Goal: Information Seeking & Learning: Learn about a topic

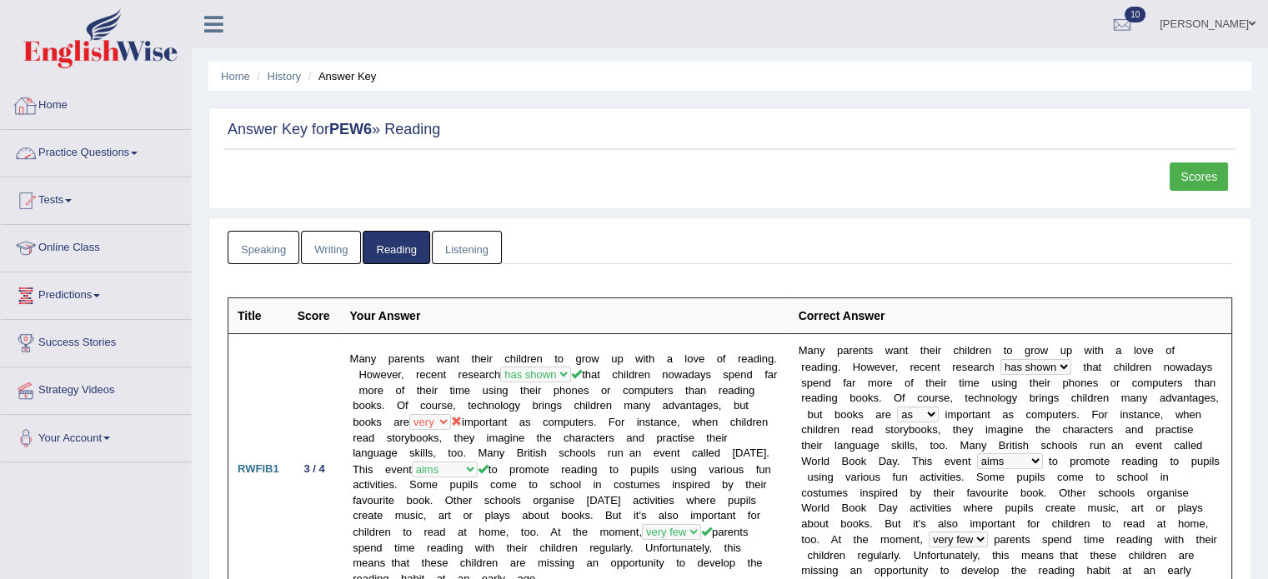
click at [1, 109] on link "Home" at bounding box center [96, 104] width 190 height 42
click at [70, 112] on link "Home" at bounding box center [94, 104] width 186 height 42
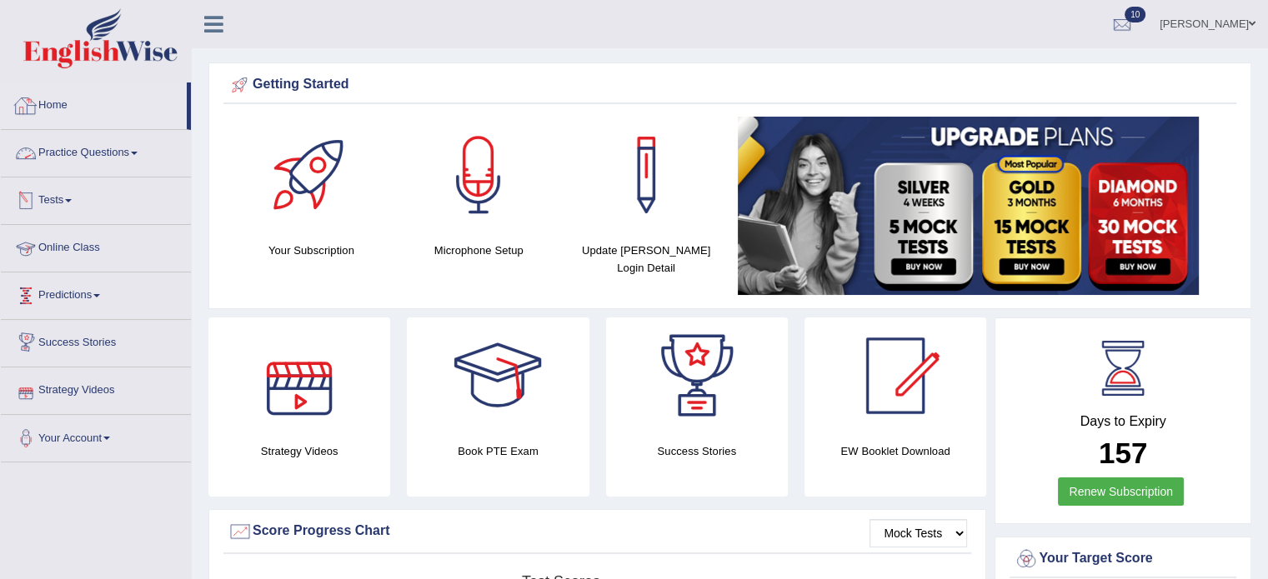
click at [140, 158] on link "Practice Questions" at bounding box center [96, 151] width 190 height 42
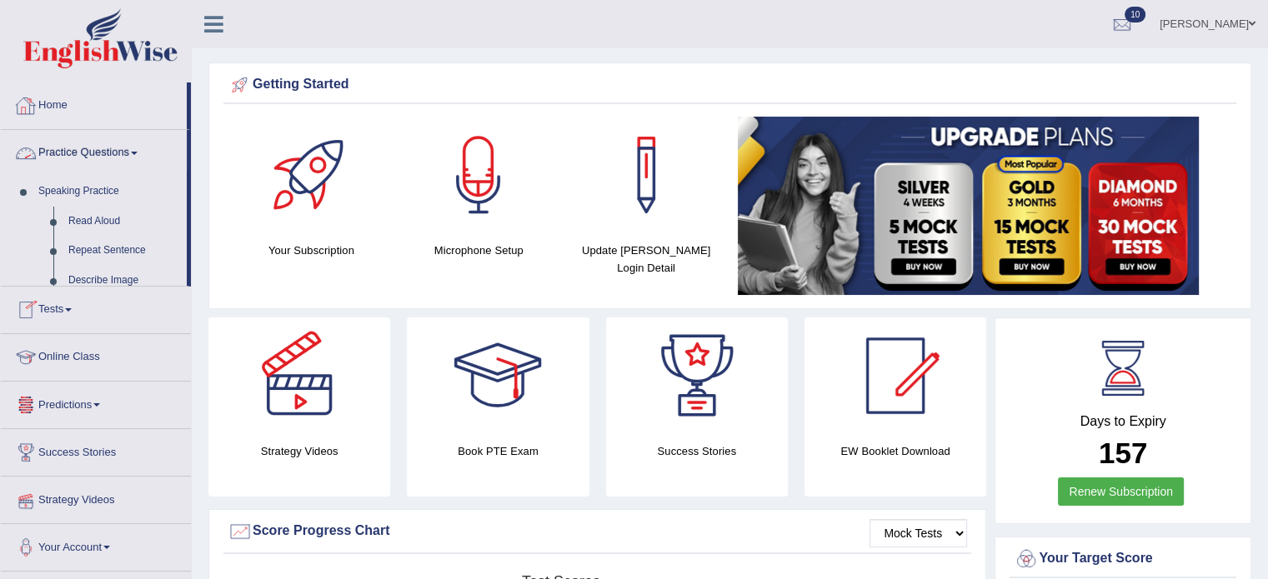
click at [141, 158] on link "Practice Questions" at bounding box center [94, 151] width 186 height 42
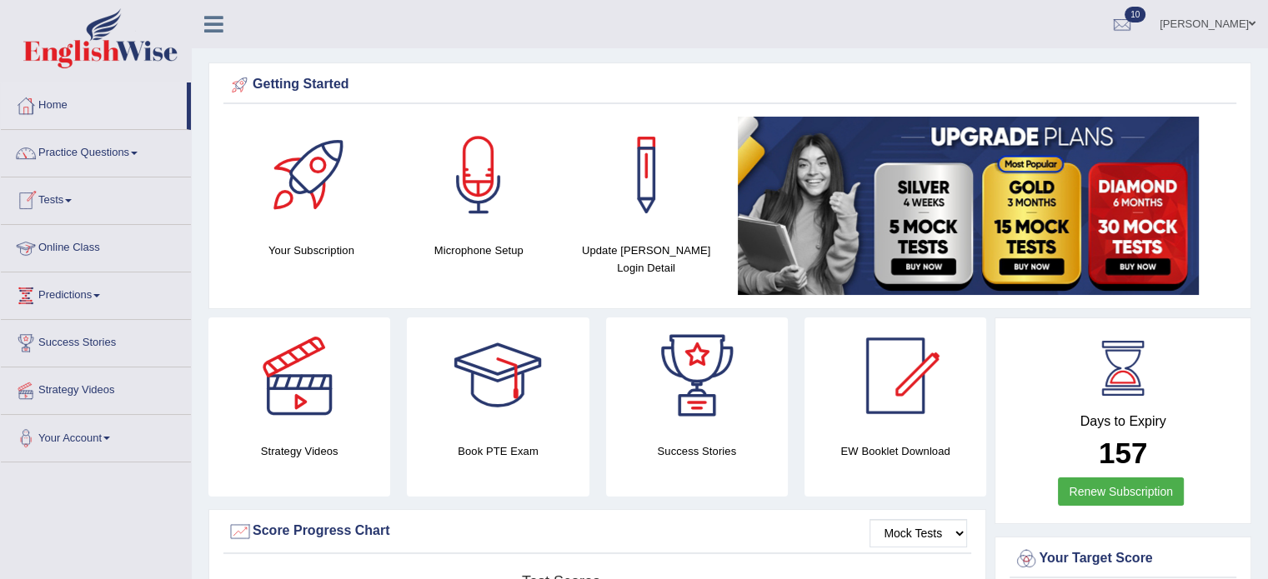
click at [72, 199] on span at bounding box center [68, 200] width 7 height 3
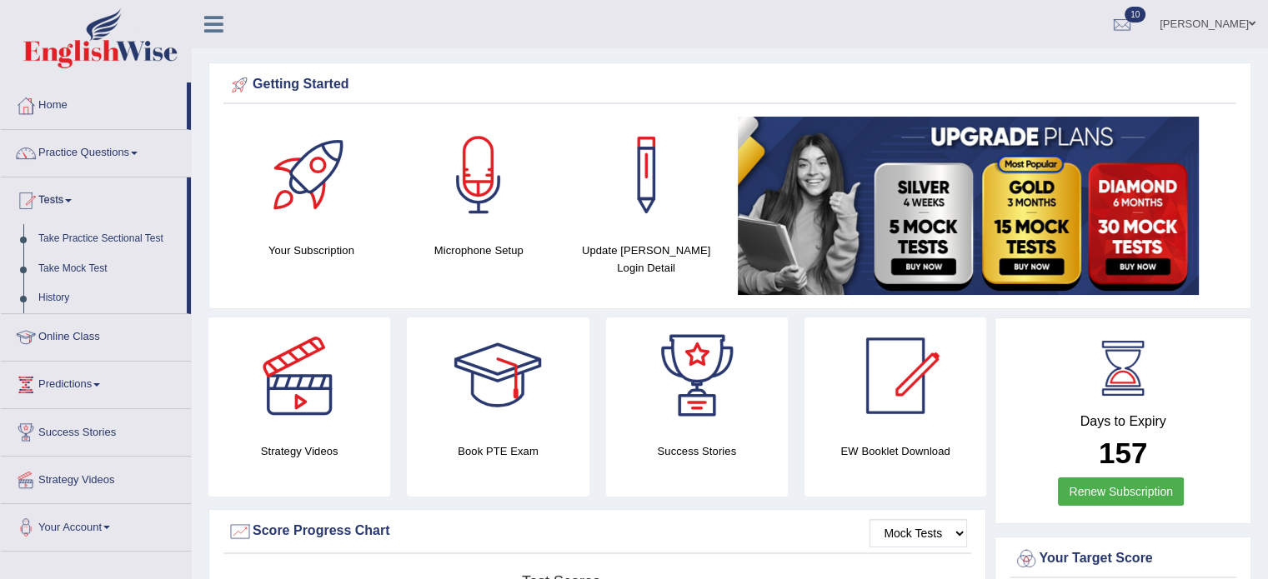
click at [113, 238] on link "Take Practice Sectional Test" at bounding box center [109, 239] width 156 height 30
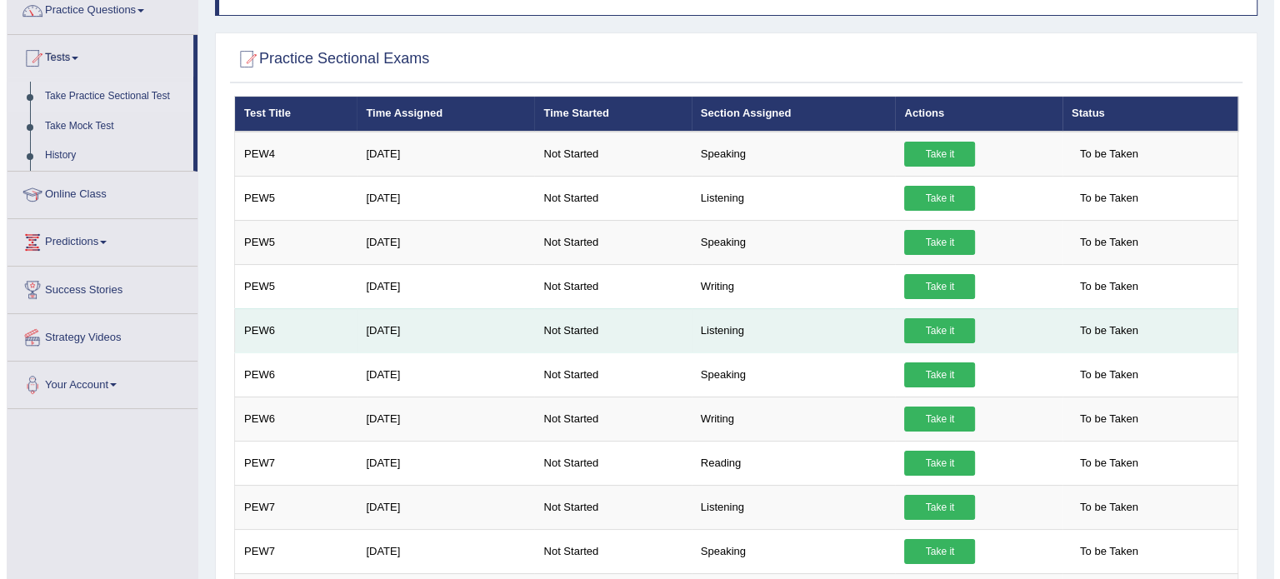
scroll to position [143, 0]
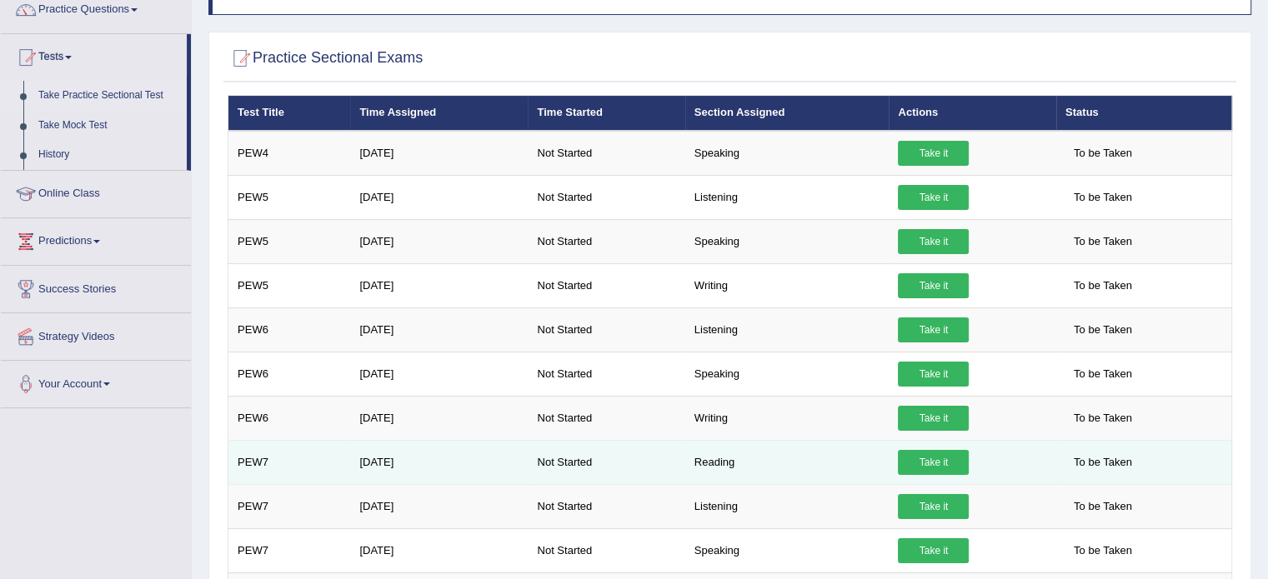
click at [931, 460] on link "Take it" at bounding box center [933, 462] width 71 height 25
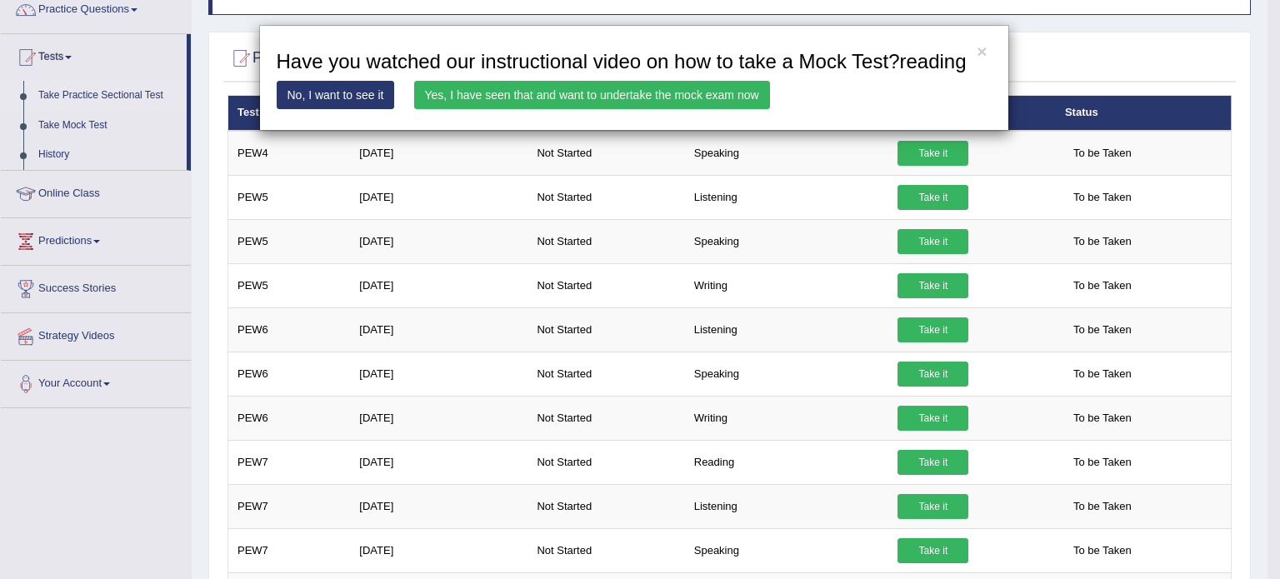
click at [547, 98] on link "Yes, I have seen that and want to undertake the mock exam now" at bounding box center [592, 95] width 356 height 28
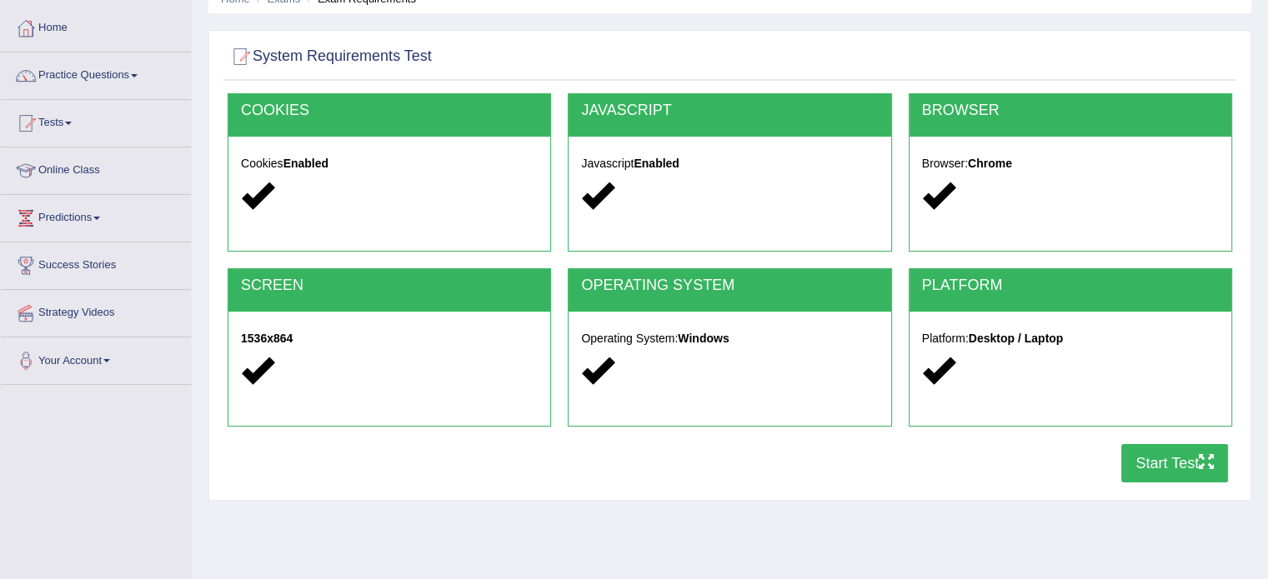
scroll to position [83, 0]
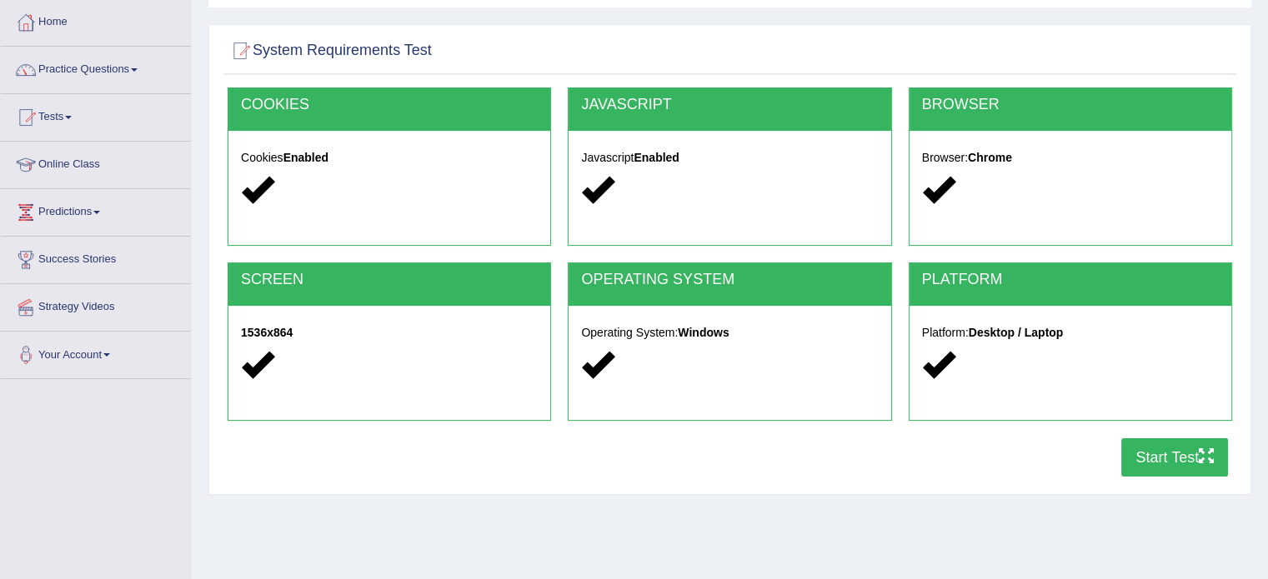
click at [1141, 451] on button "Start Test" at bounding box center [1174, 457] width 107 height 38
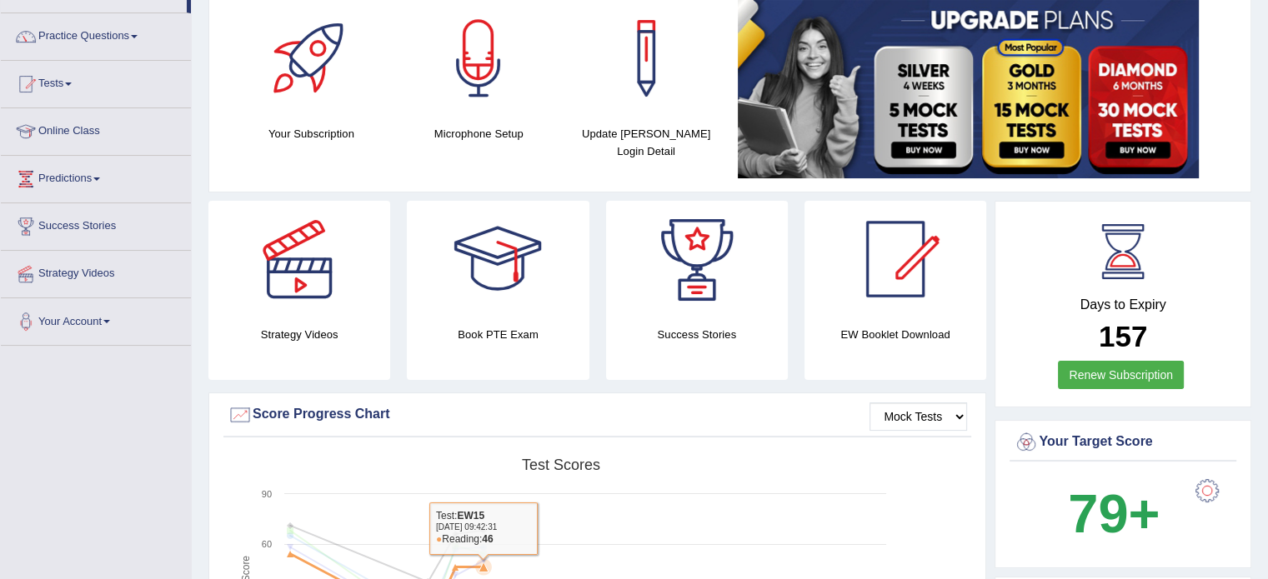
scroll to position [111, 0]
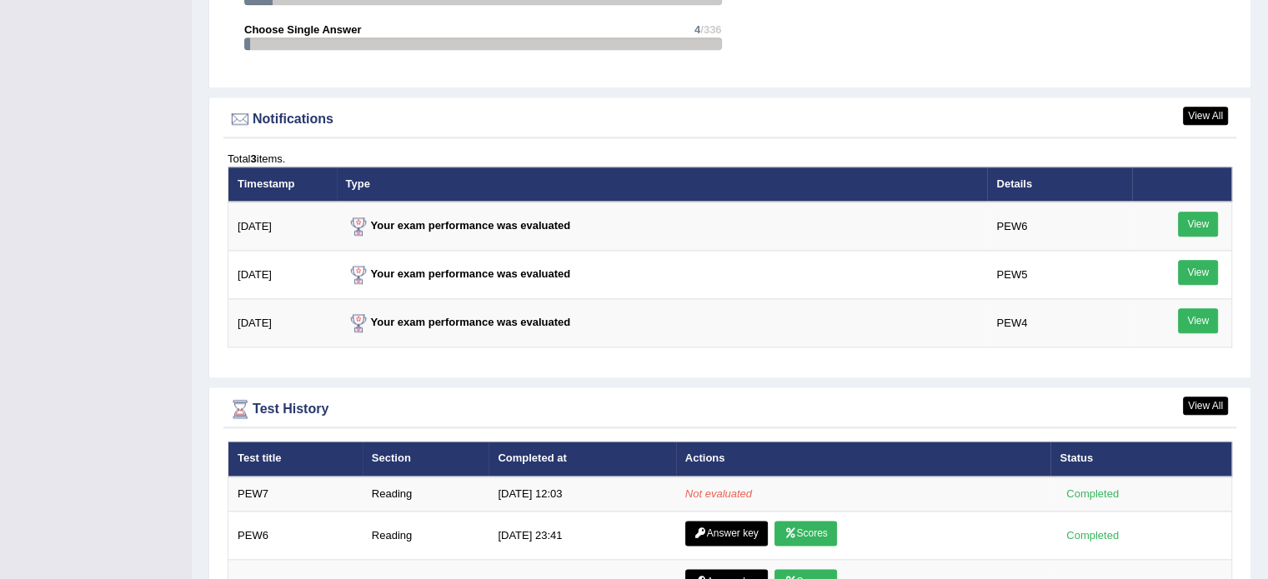
scroll to position [1945, 0]
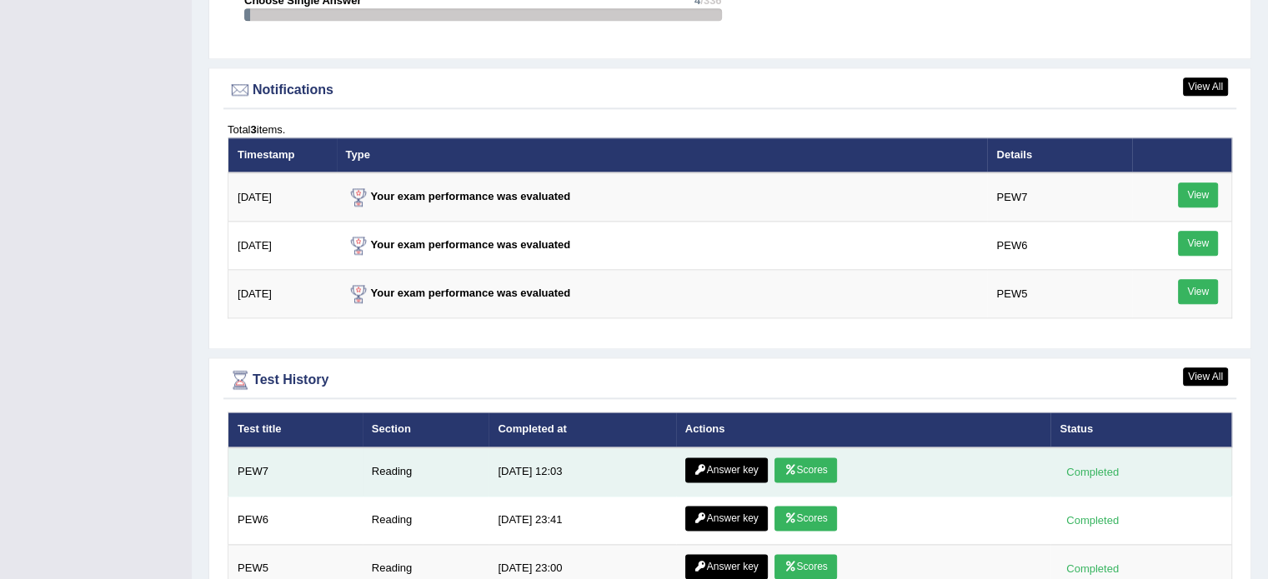
scroll to position [2061, 0]
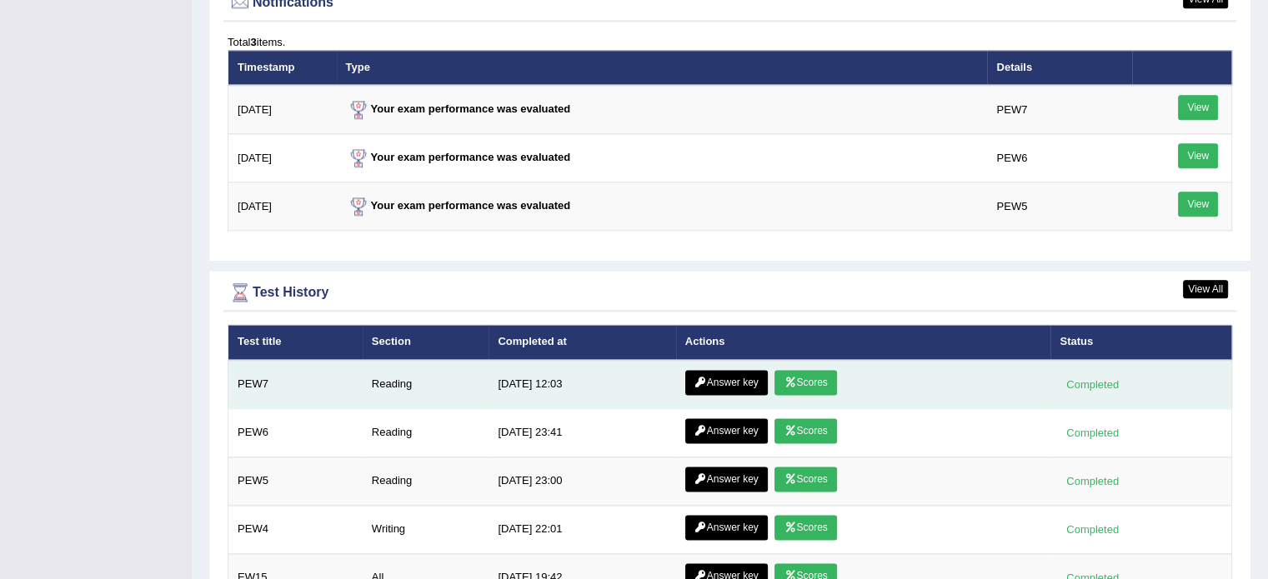
click at [708, 370] on link "Answer key" at bounding box center [726, 382] width 83 height 25
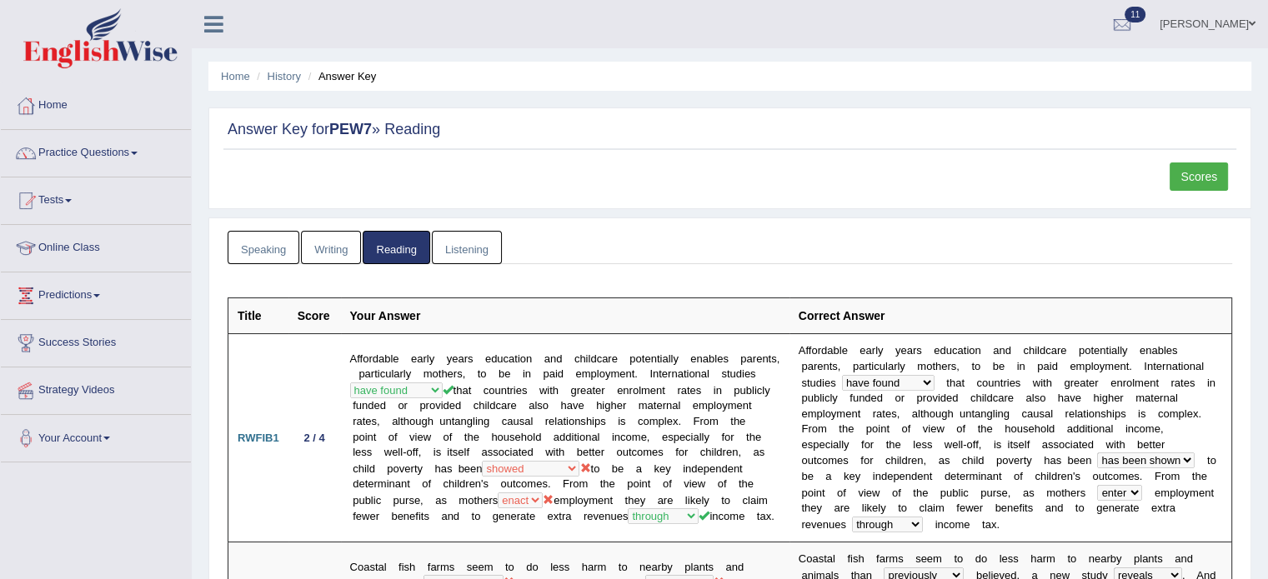
click at [1185, 181] on link "Scores" at bounding box center [1199, 177] width 58 height 28
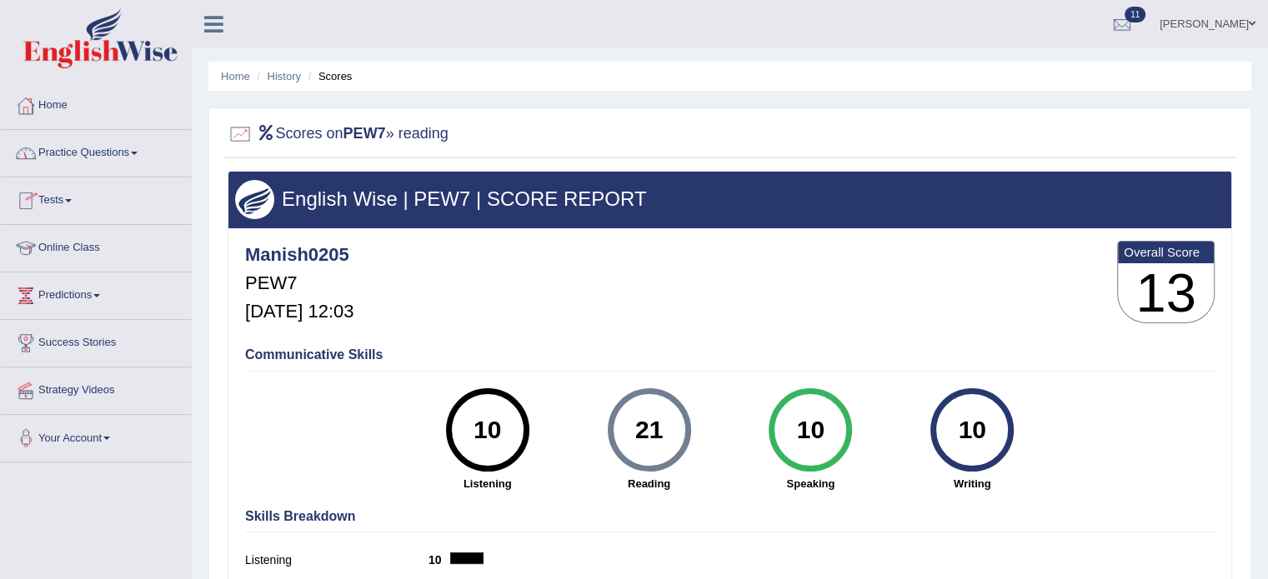
click at [65, 105] on link "Home" at bounding box center [96, 104] width 190 height 42
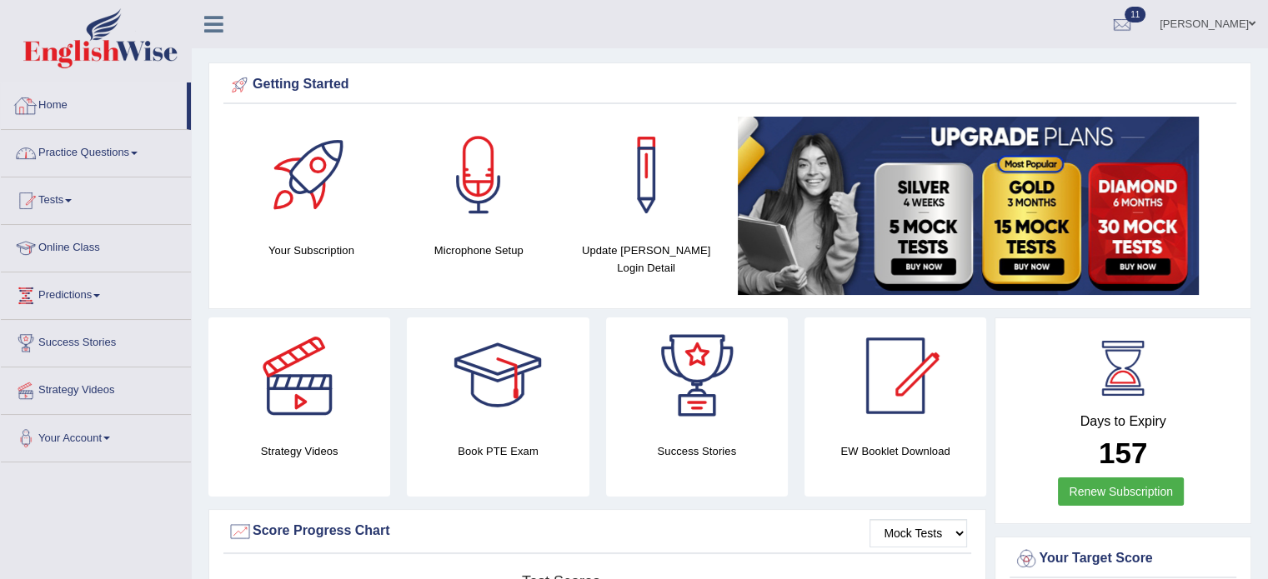
click at [137, 153] on span at bounding box center [134, 153] width 7 height 3
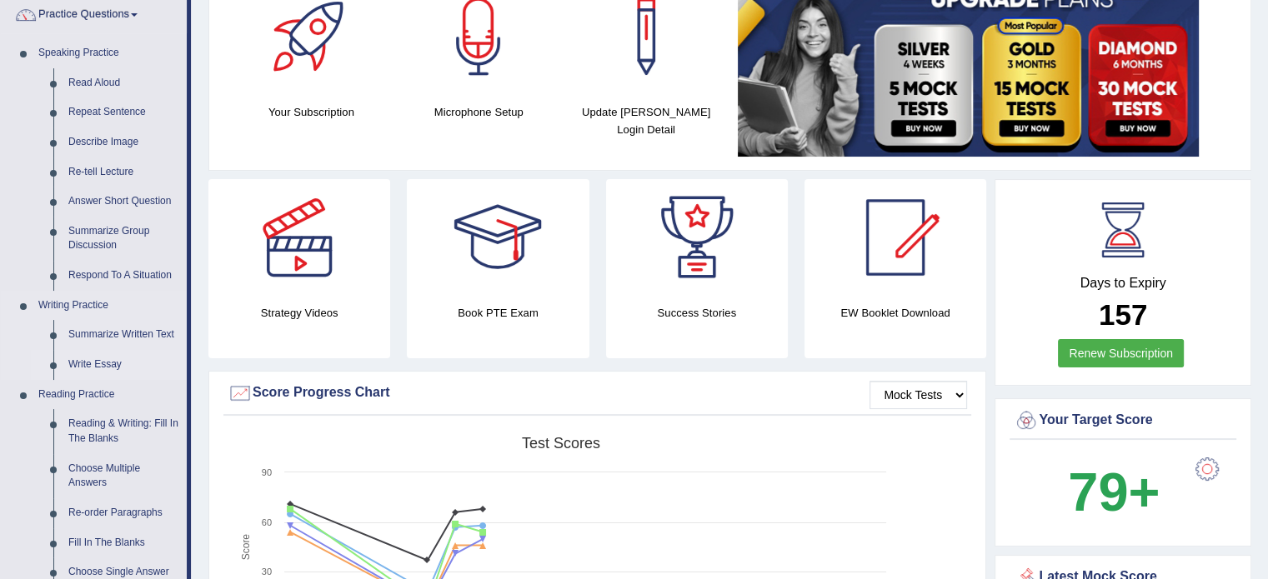
scroll to position [194, 0]
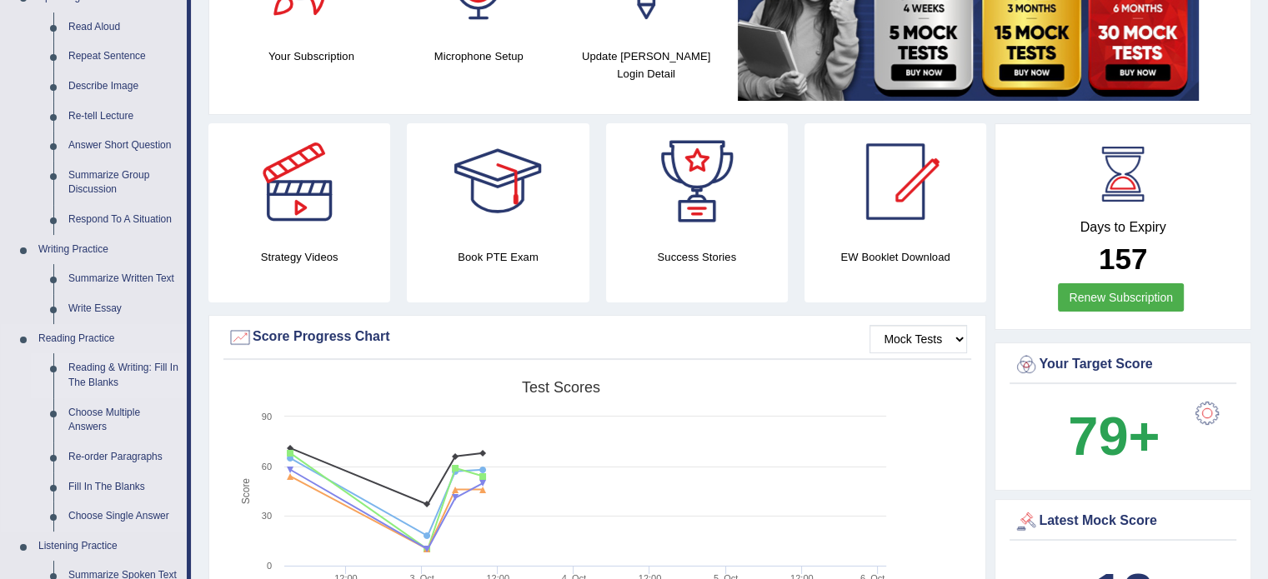
click at [100, 363] on link "Reading & Writing: Fill In The Blanks" at bounding box center [124, 375] width 126 height 44
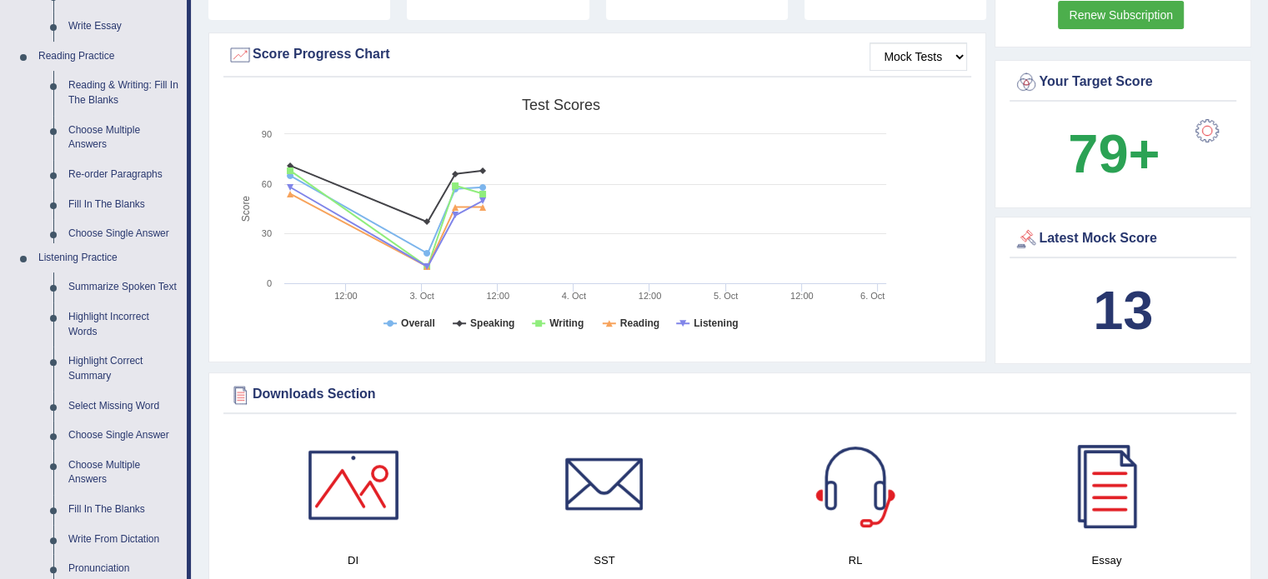
scroll to position [1020, 0]
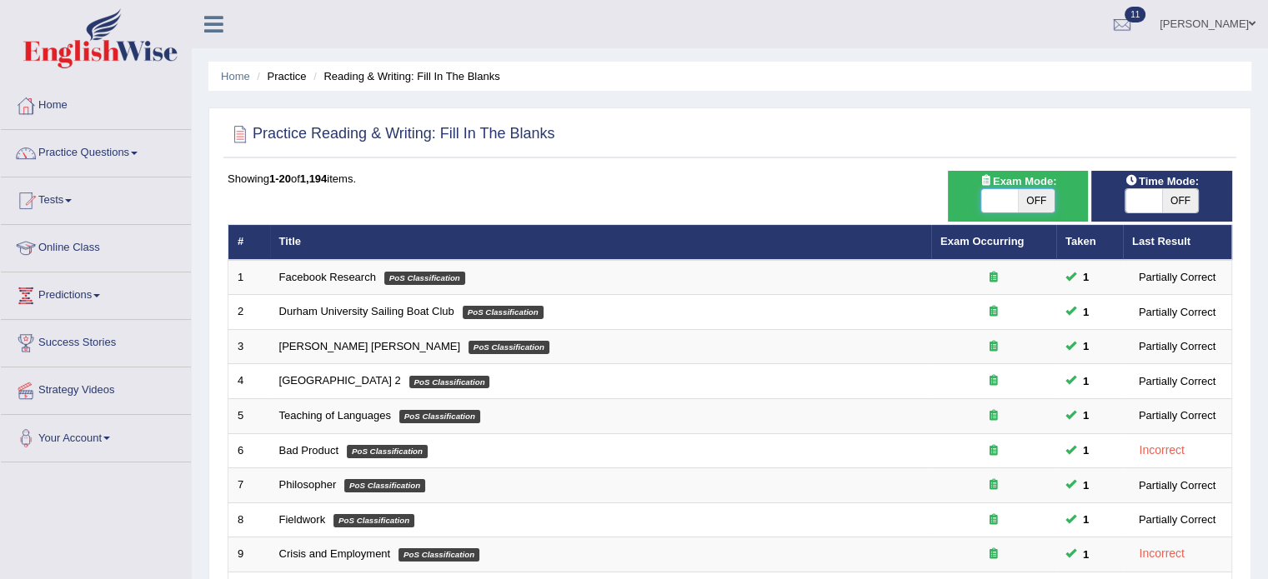
click at [1004, 207] on span at bounding box center [999, 200] width 37 height 23
checkbox input "true"
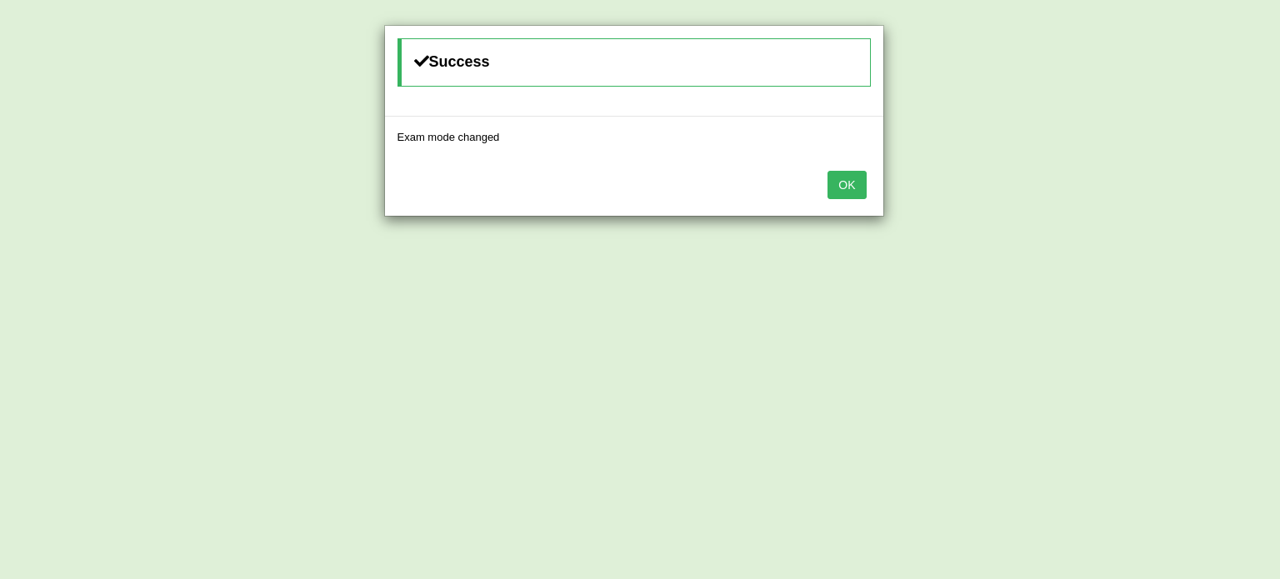
click at [860, 189] on button "OK" at bounding box center [847, 185] width 38 height 28
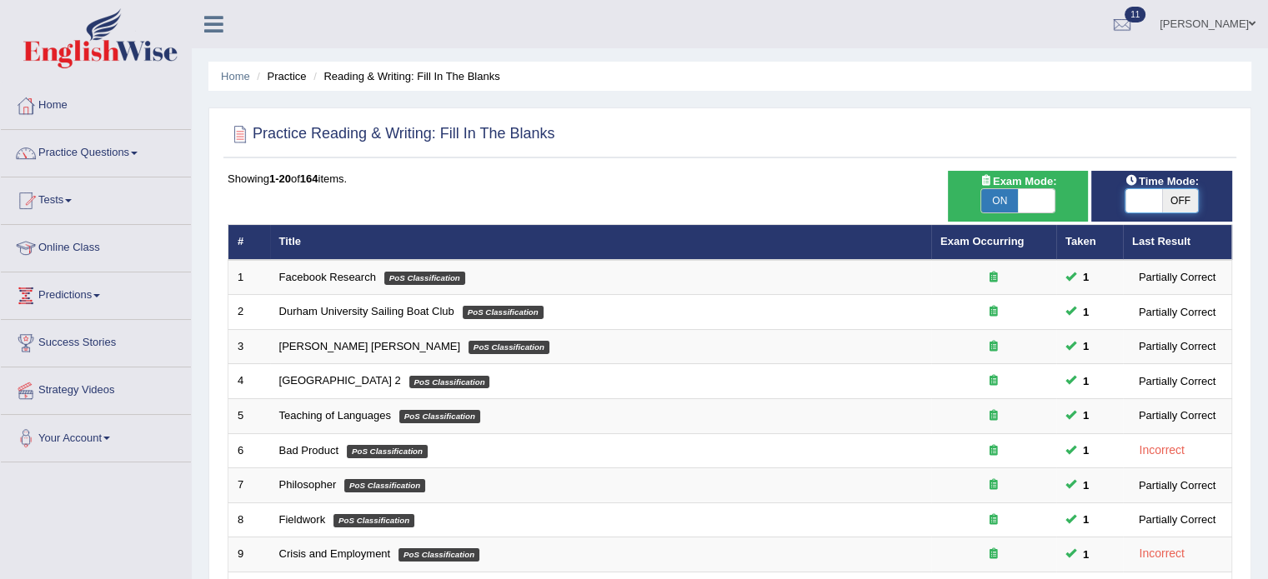
click at [1139, 208] on span at bounding box center [1143, 200] width 37 height 23
checkbox input "true"
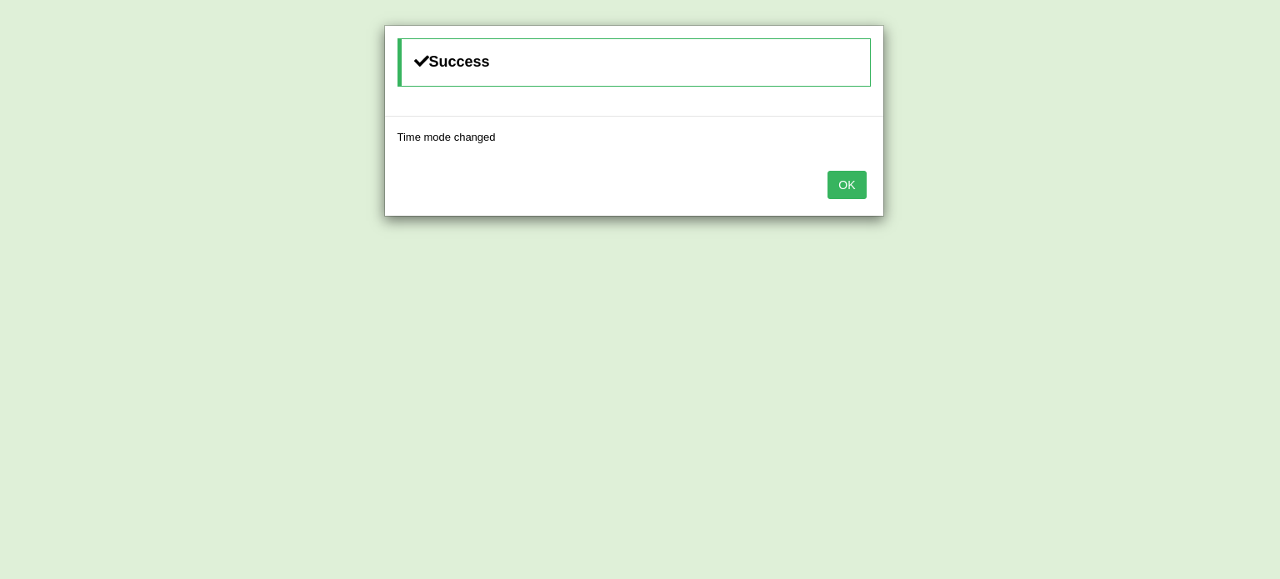
click at [854, 192] on button "OK" at bounding box center [847, 185] width 38 height 28
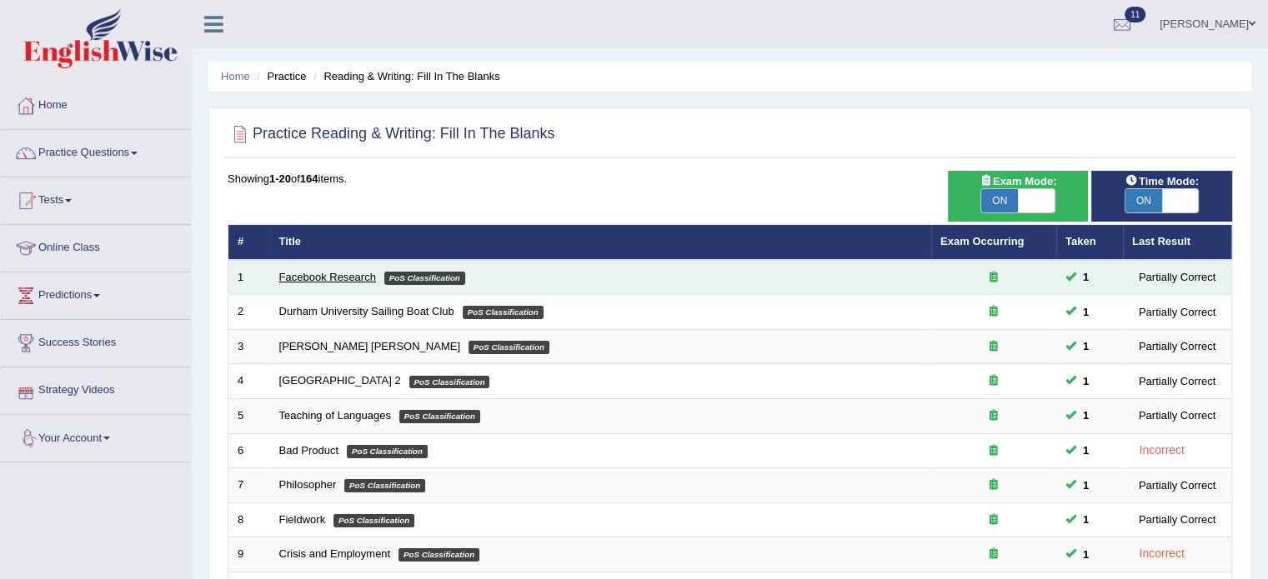
click at [304, 274] on link "Facebook Research" at bounding box center [327, 277] width 97 height 13
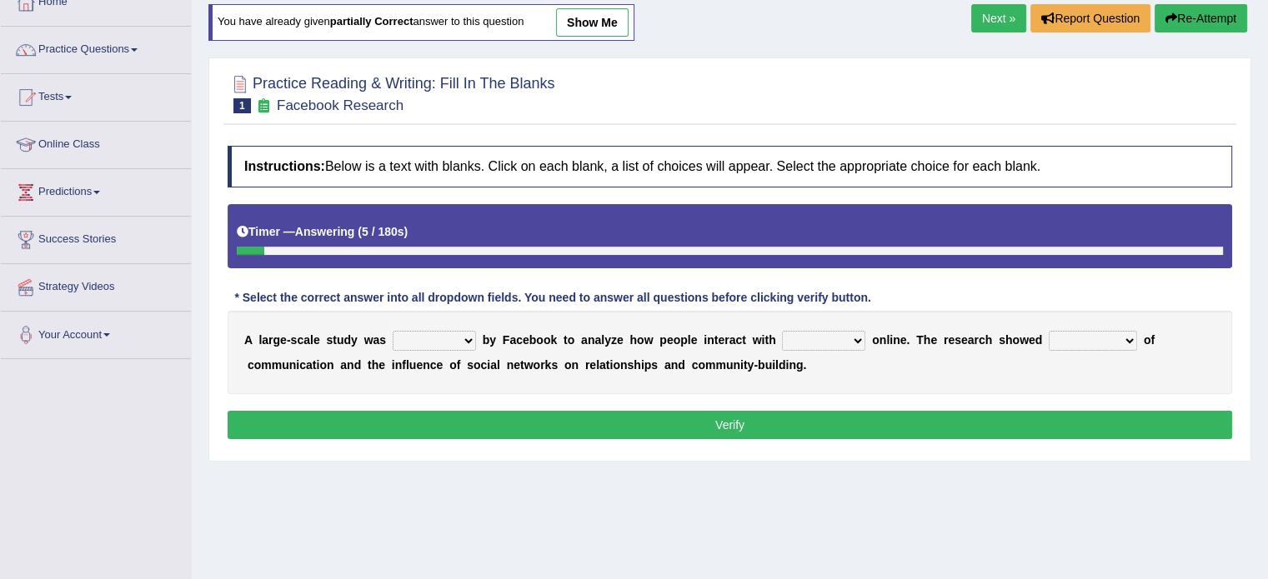
scroll to position [111, 0]
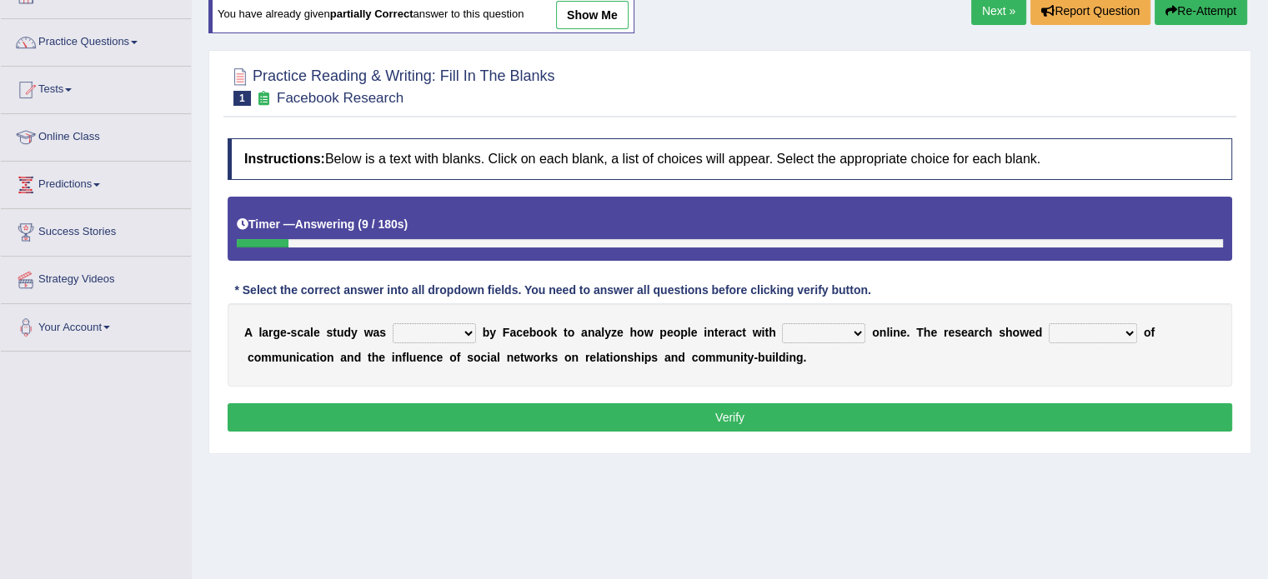
click at [436, 328] on select "surveyed had asked made" at bounding box center [434, 333] width 83 height 20
click at [840, 328] on select "together all each other another" at bounding box center [823, 333] width 83 height 20
select select "each other"
click at [782, 323] on select "together all each other another" at bounding box center [823, 333] width 83 height 20
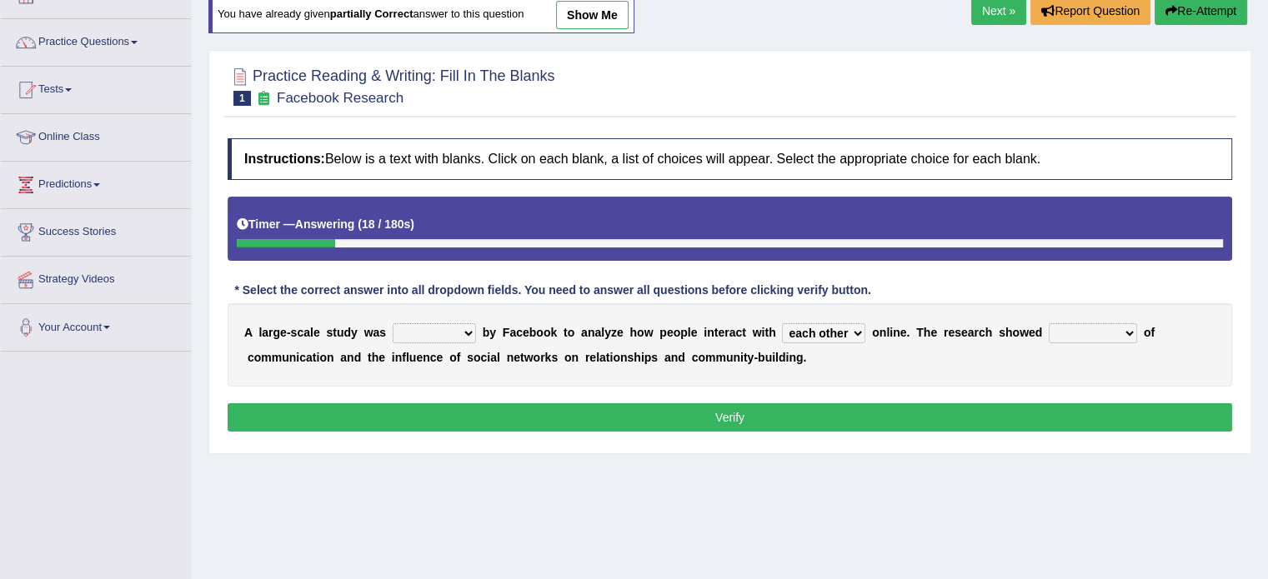
click at [431, 333] on select "surveyed had asked made" at bounding box center [434, 333] width 83 height 20
select select "surveyed"
click at [393, 323] on select "surveyed had asked made" at bounding box center [434, 333] width 83 height 20
click at [1097, 328] on select "advantages standards fellowships patterns" at bounding box center [1093, 333] width 88 height 20
select select "patterns"
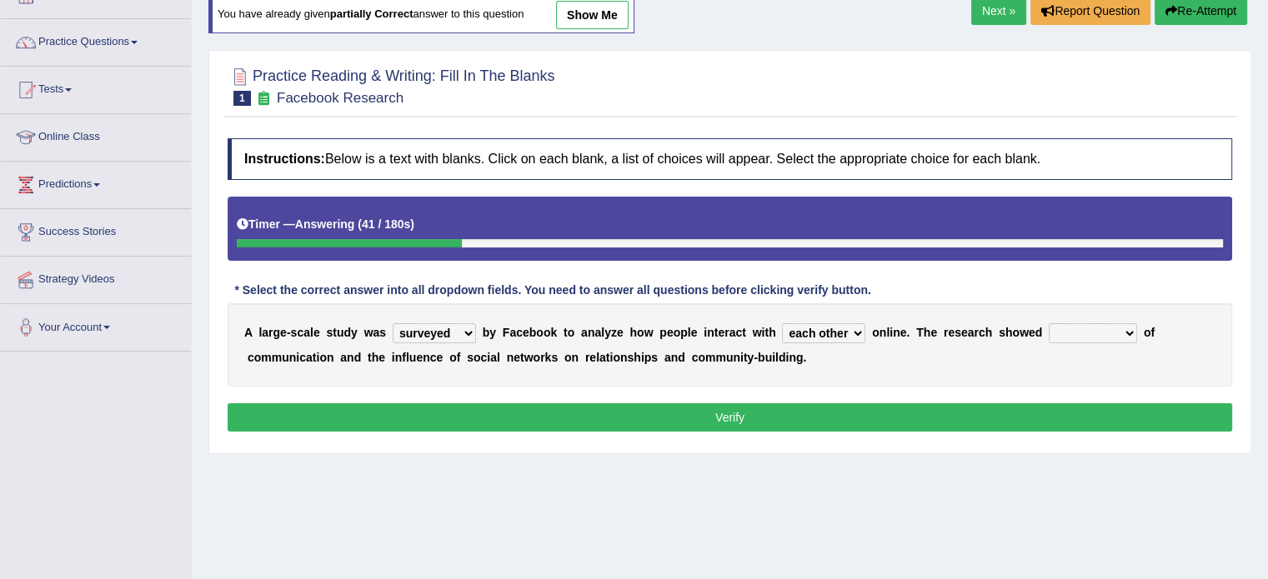
click at [1049, 323] on select "advantages standards fellowships patterns" at bounding box center [1093, 333] width 88 height 20
click at [801, 413] on button "Verify" at bounding box center [730, 417] width 1005 height 28
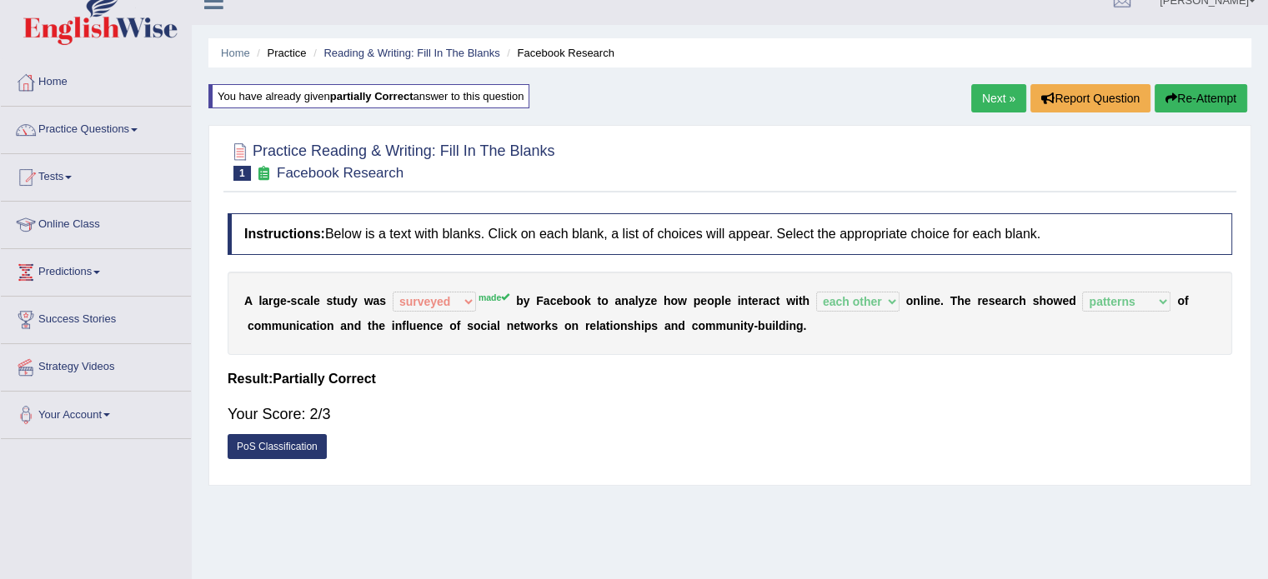
scroll to position [0, 0]
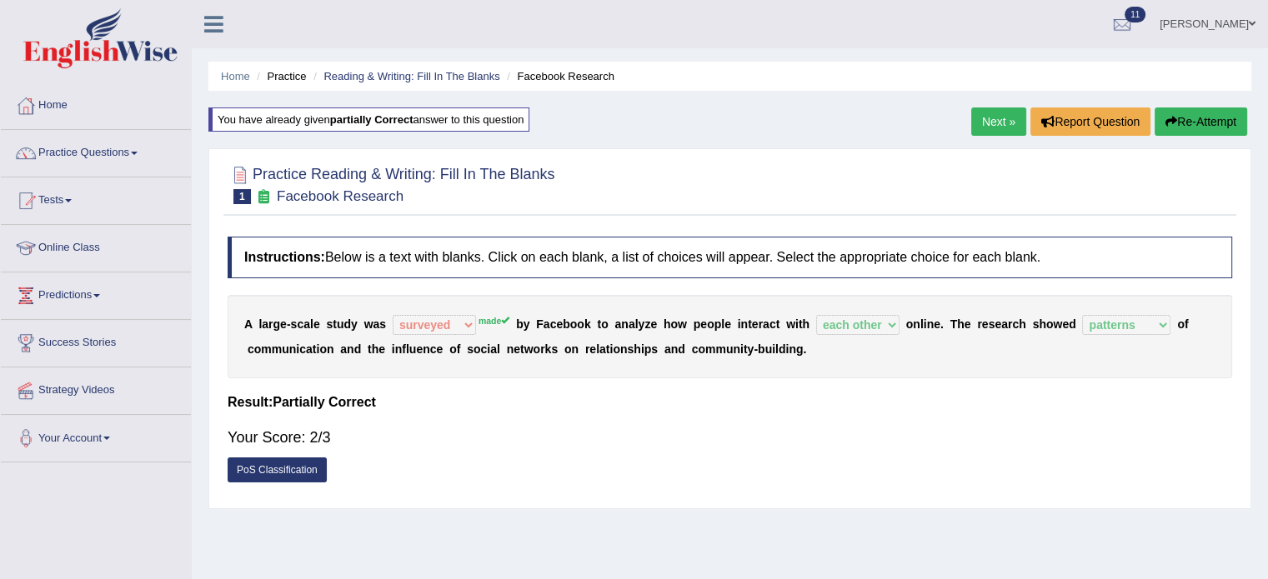
click at [1004, 128] on link "Next »" at bounding box center [998, 122] width 55 height 28
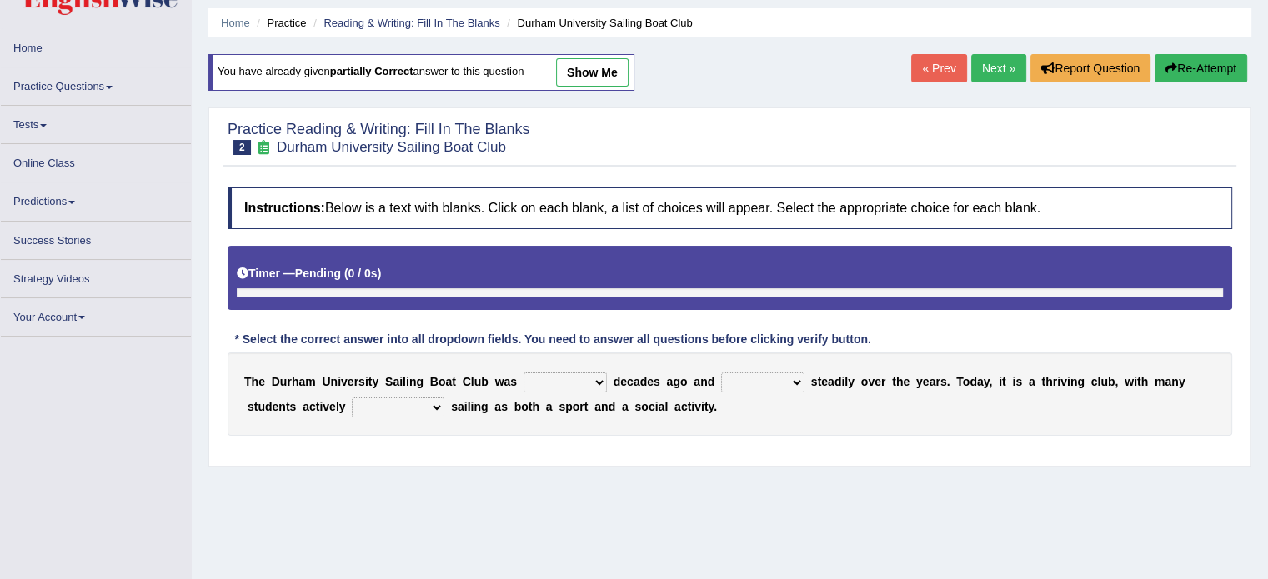
scroll to position [55, 0]
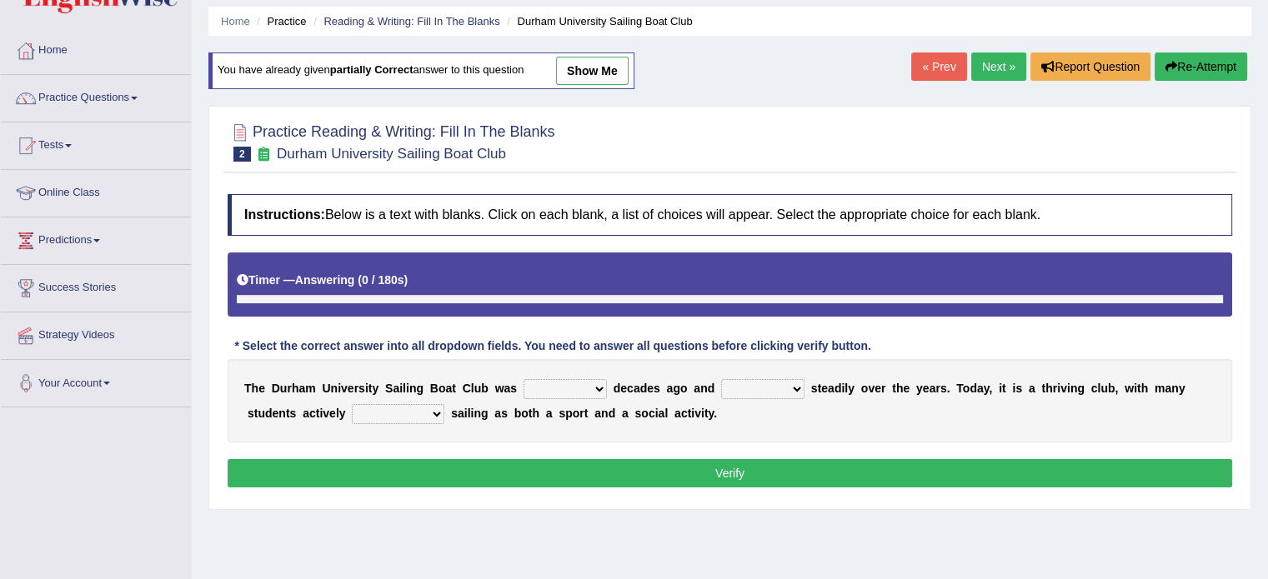
click at [550, 380] on select "found fund founded find" at bounding box center [565, 389] width 83 height 20
select select "found"
click at [524, 379] on select "found fund founded find" at bounding box center [565, 389] width 83 height 20
click at [782, 388] on select "grow growing has grown grown" at bounding box center [762, 389] width 83 height 20
select select "has grown"
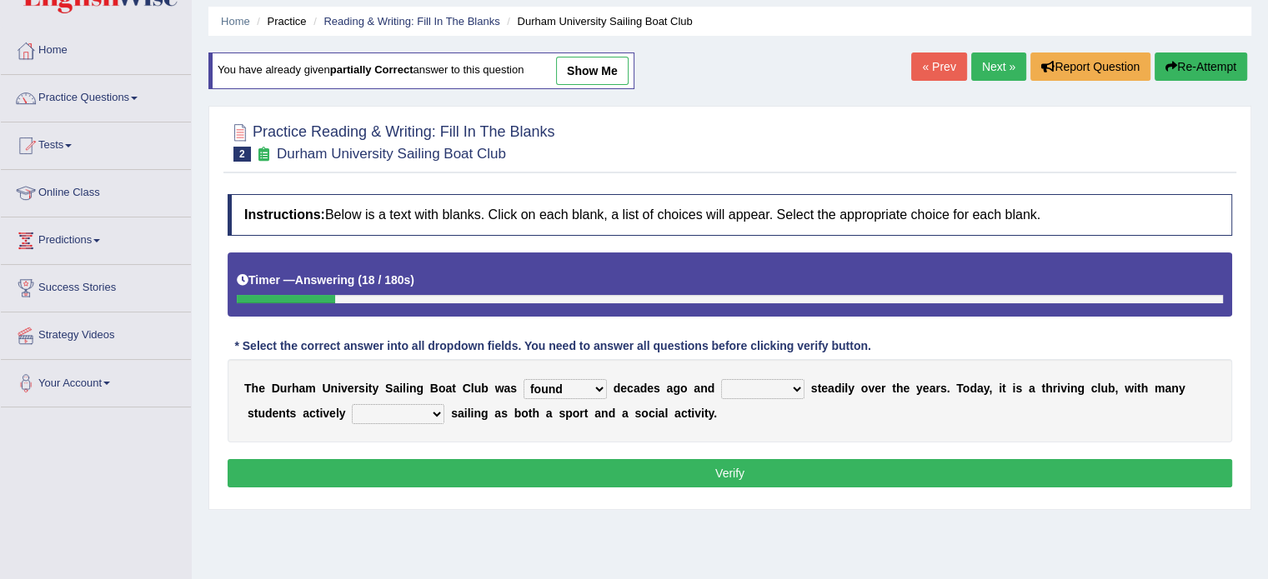
click at [721, 379] on select "grow growing has grown grown" at bounding box center [762, 389] width 83 height 20
click at [371, 414] on select "enjoy enjoyed are enjoying enjoying" at bounding box center [398, 414] width 93 height 20
select select "enjoyed"
click at [352, 404] on select "enjoy enjoyed are enjoying enjoying" at bounding box center [398, 414] width 93 height 20
click at [419, 474] on button "Verify" at bounding box center [730, 473] width 1005 height 28
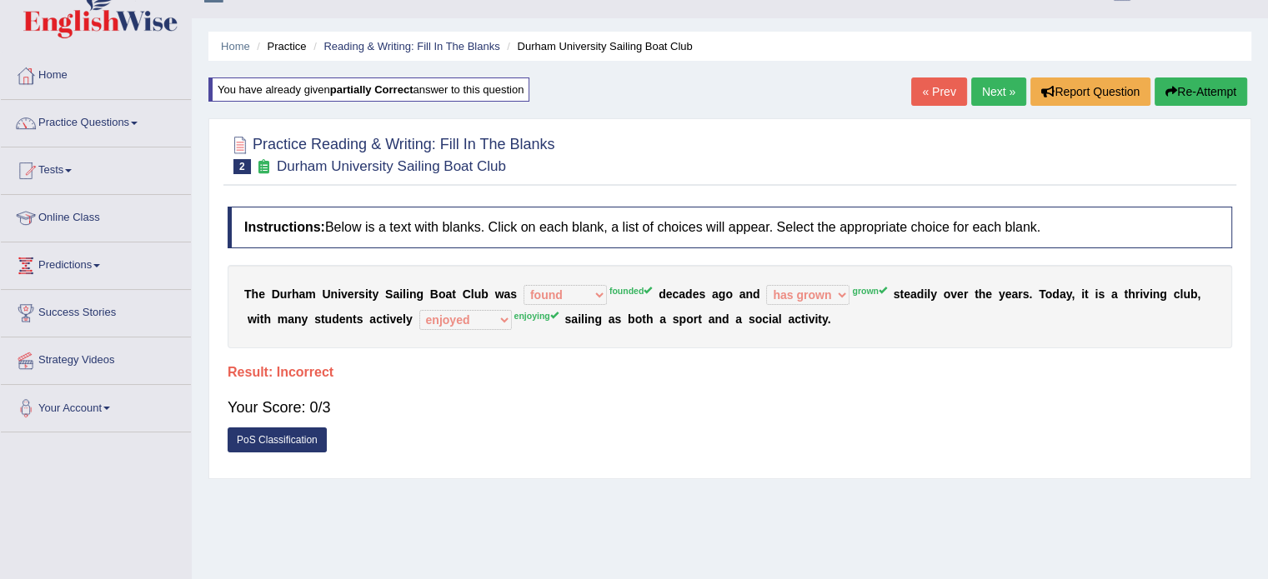
scroll to position [0, 0]
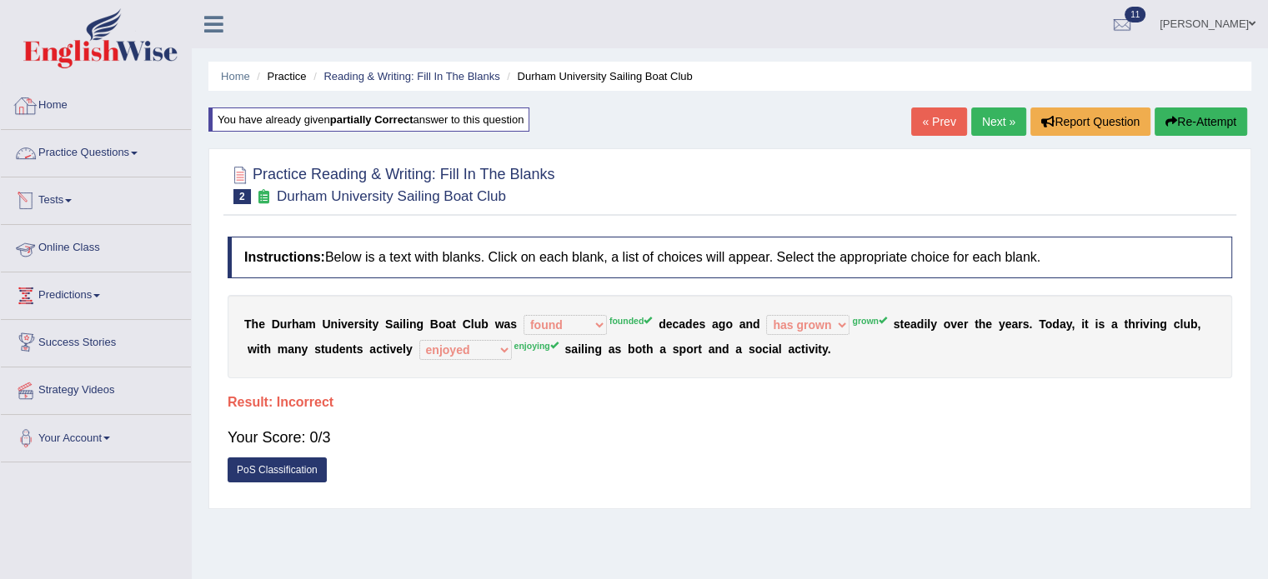
click at [77, 116] on link "Home" at bounding box center [96, 104] width 190 height 42
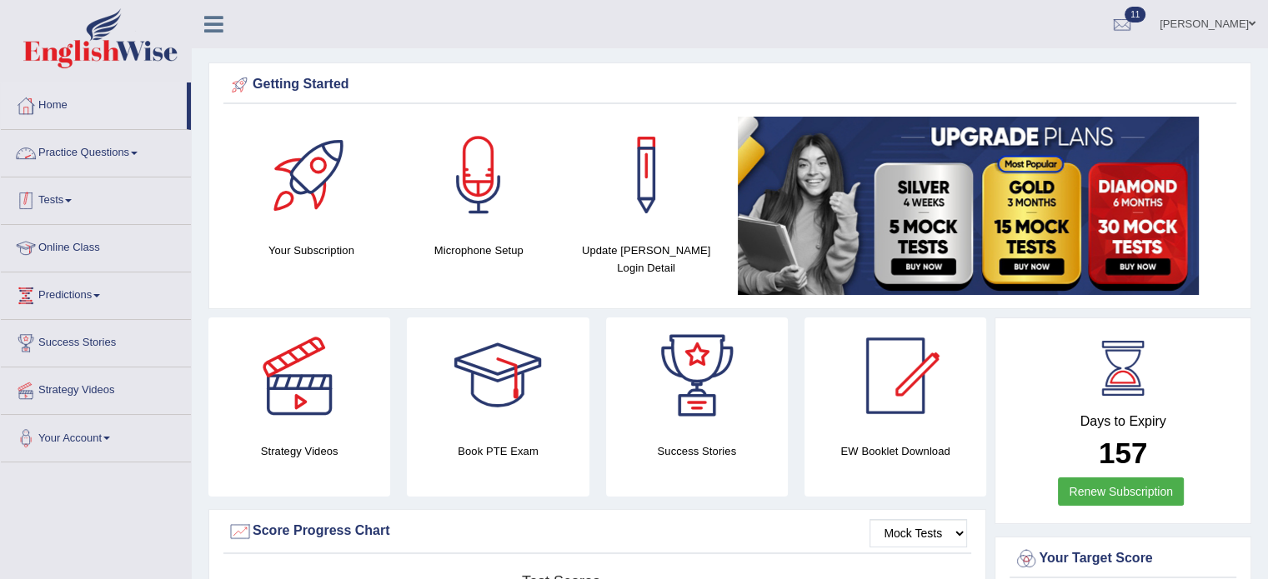
click at [107, 160] on link "Practice Questions" at bounding box center [96, 151] width 190 height 42
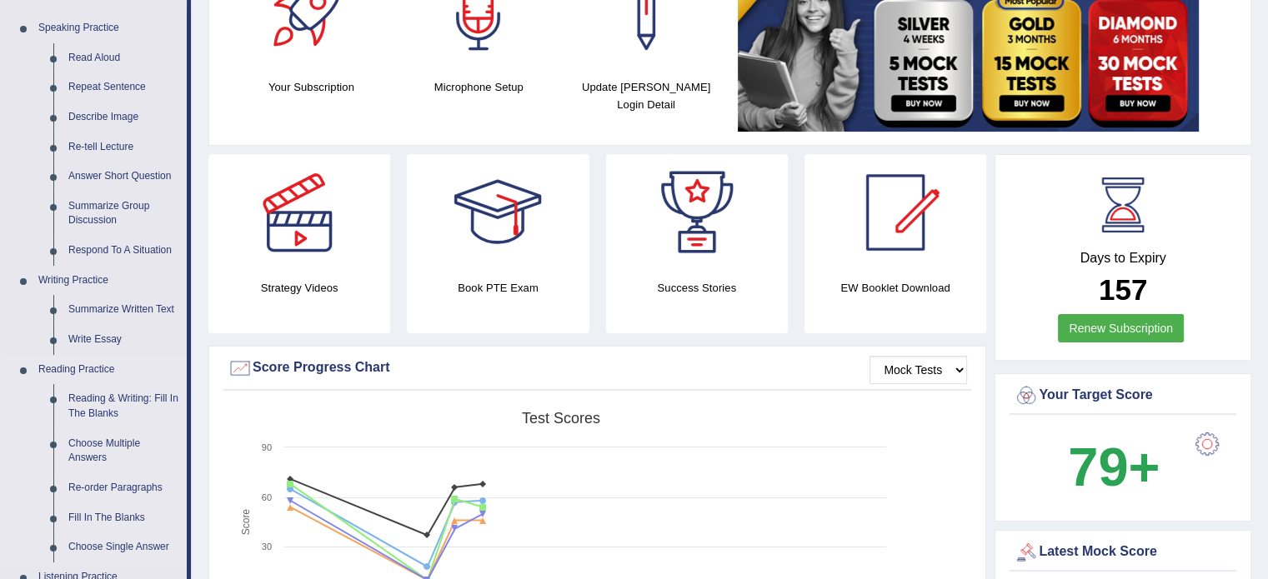
scroll to position [111, 0]
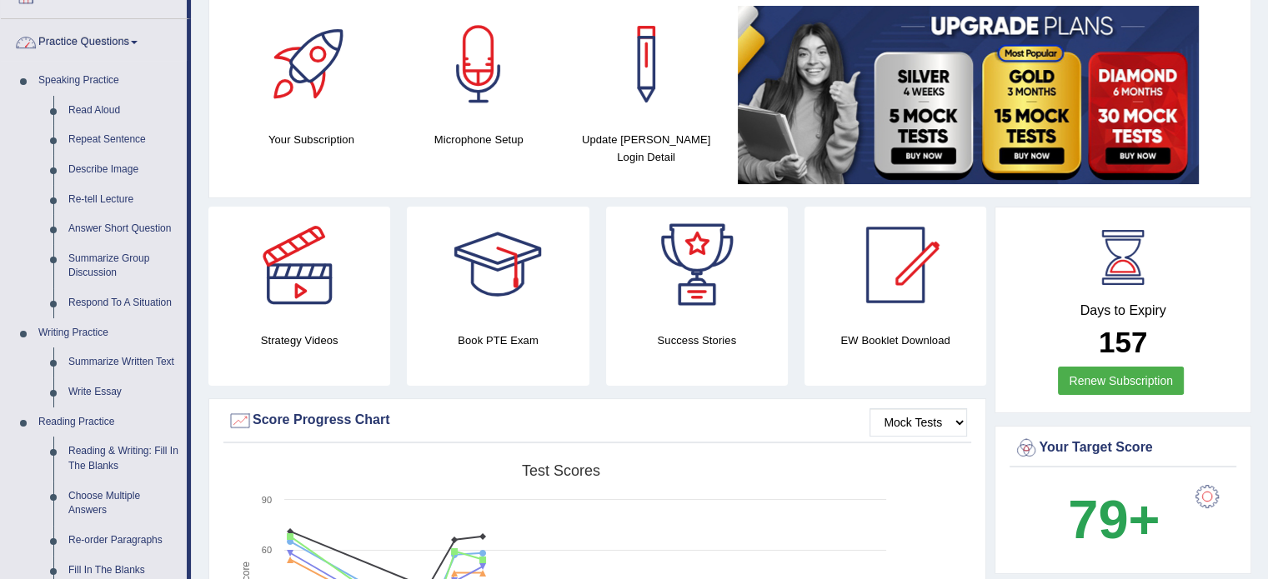
click at [100, 35] on link "Practice Questions" at bounding box center [94, 40] width 186 height 42
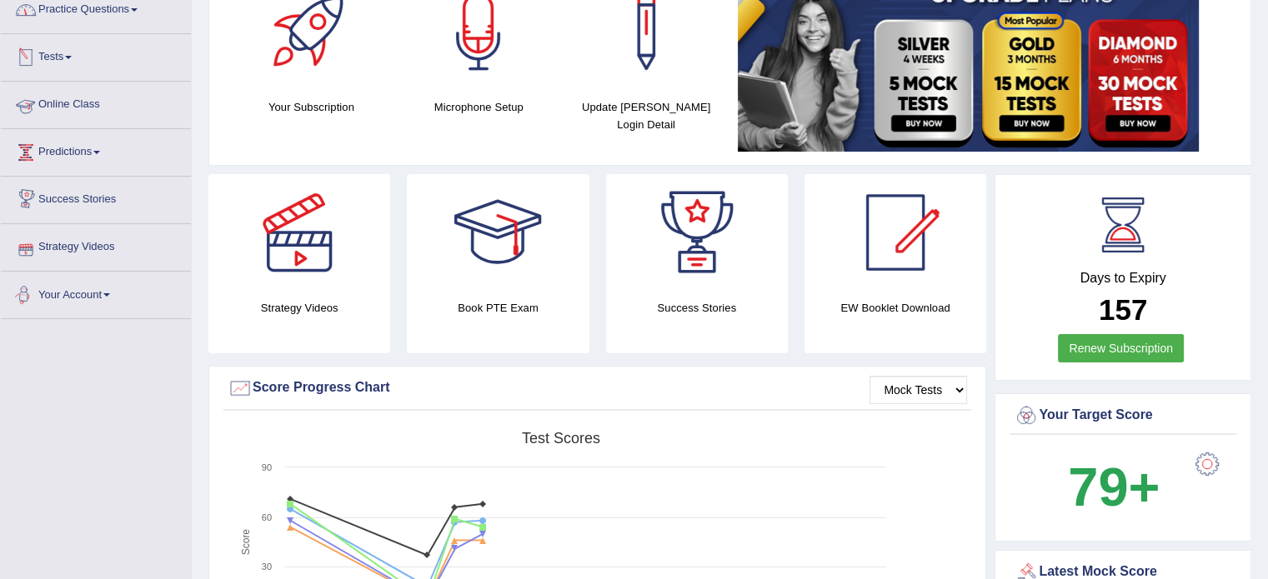
scroll to position [138, 0]
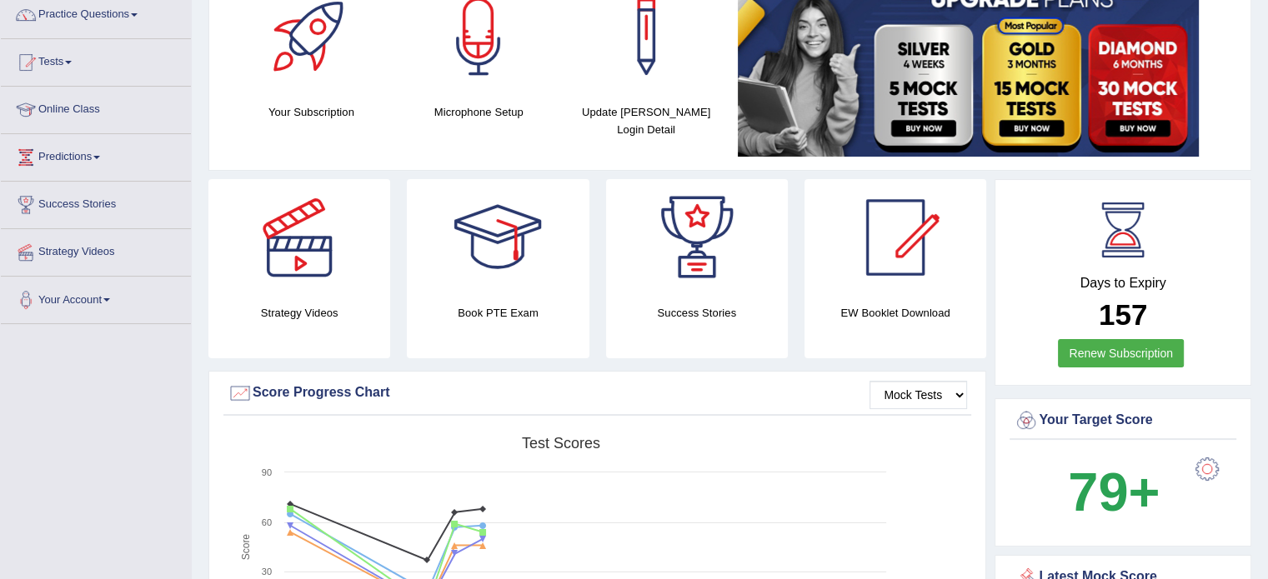
click at [76, 58] on link "Tests" at bounding box center [96, 60] width 190 height 42
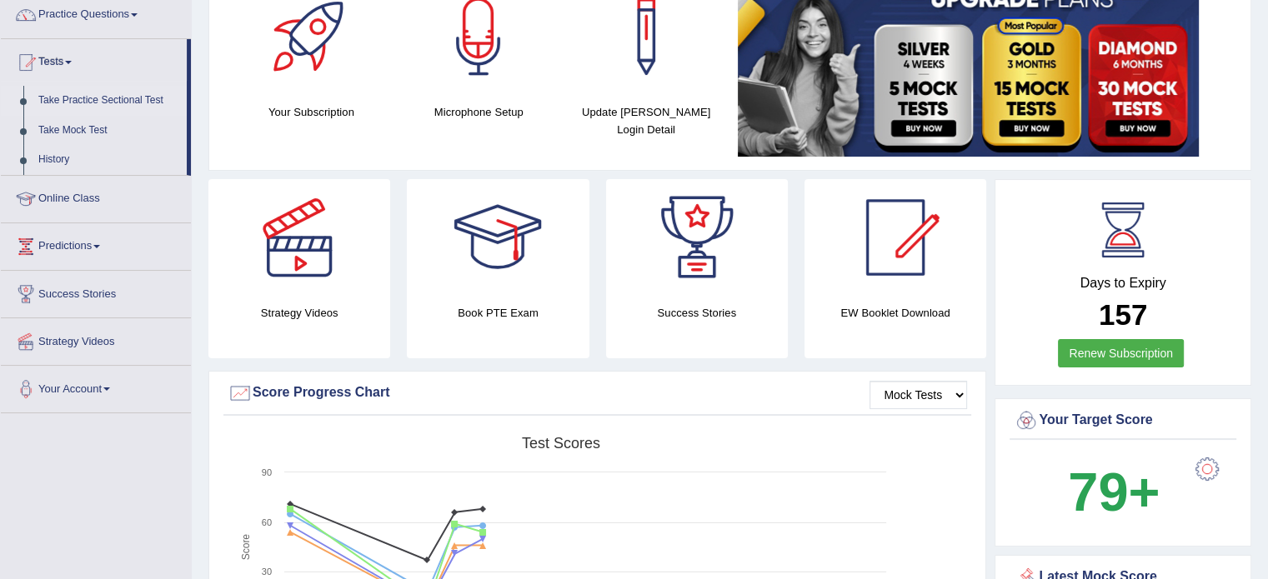
click at [88, 94] on link "Take Practice Sectional Test" at bounding box center [109, 101] width 156 height 30
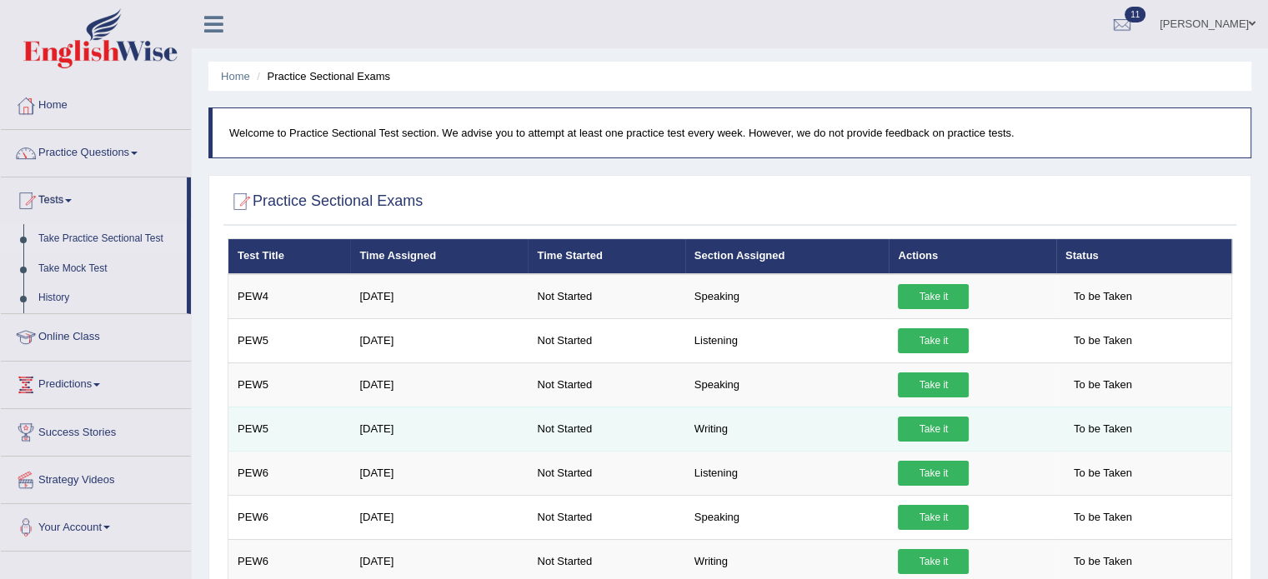
click at [936, 423] on link "Take it" at bounding box center [933, 429] width 71 height 25
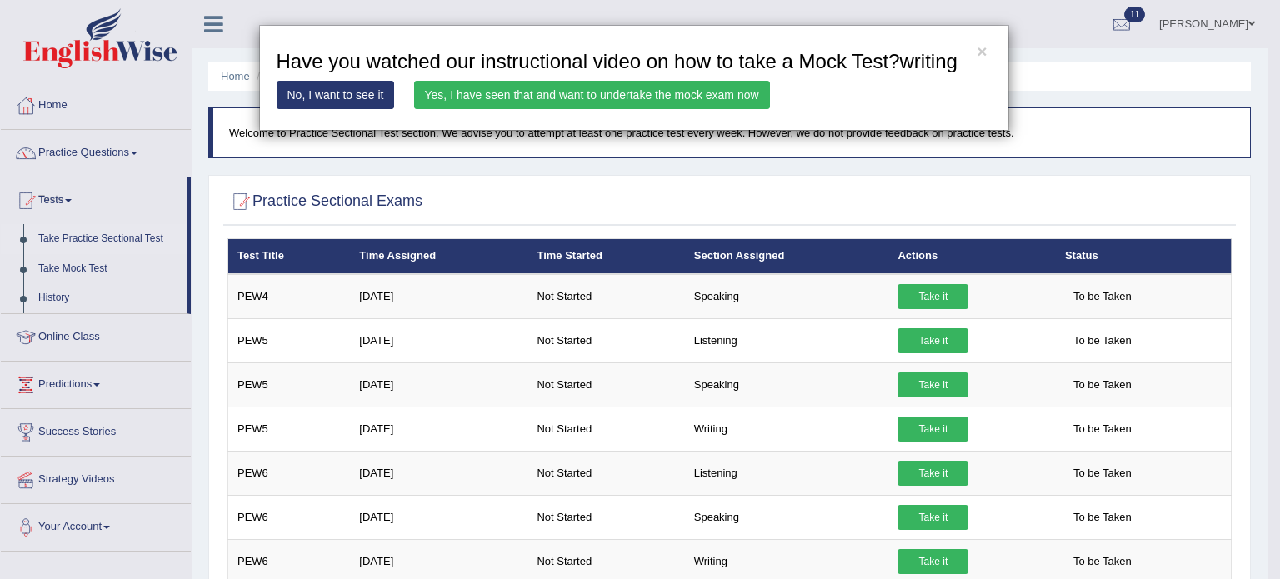
click at [543, 88] on link "Yes, I have seen that and want to undertake the mock exam now" at bounding box center [592, 95] width 356 height 28
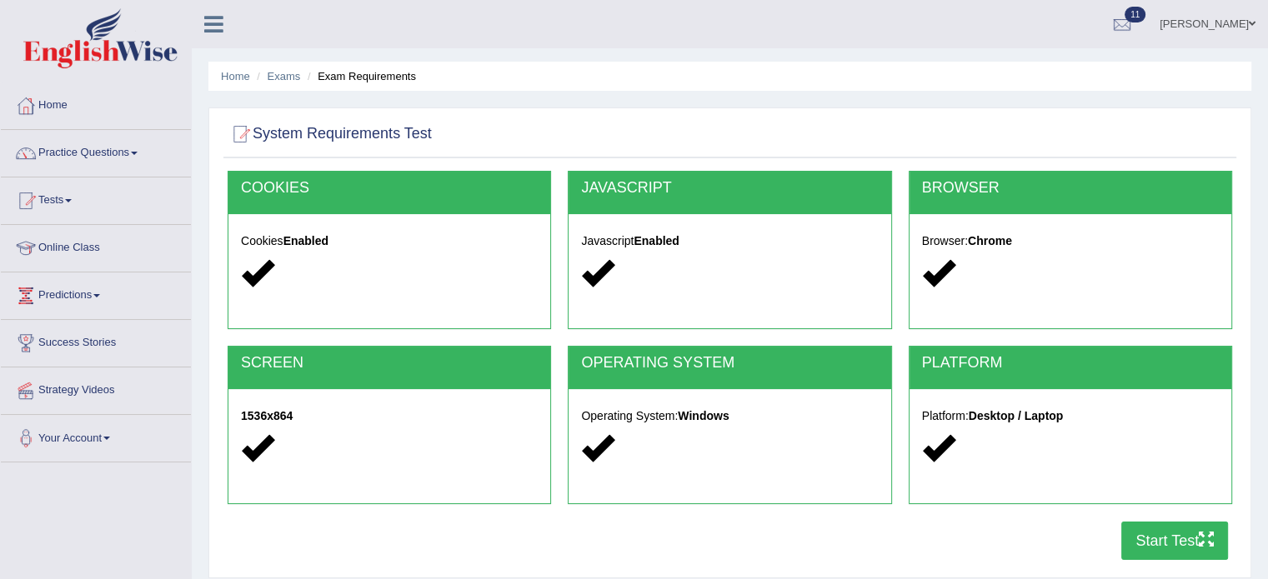
click at [1170, 543] on button "Start Test" at bounding box center [1174, 541] width 107 height 38
